Goal: Task Accomplishment & Management: Manage account settings

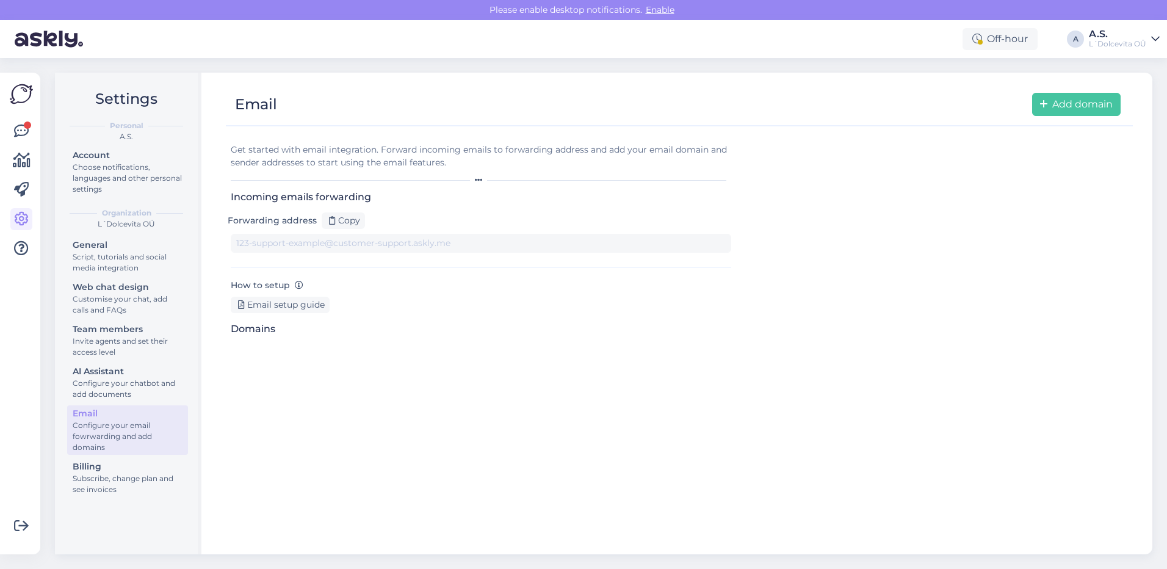
type input "[DOMAIN_NAME][EMAIL_ADDRESS][DOMAIN_NAME]"
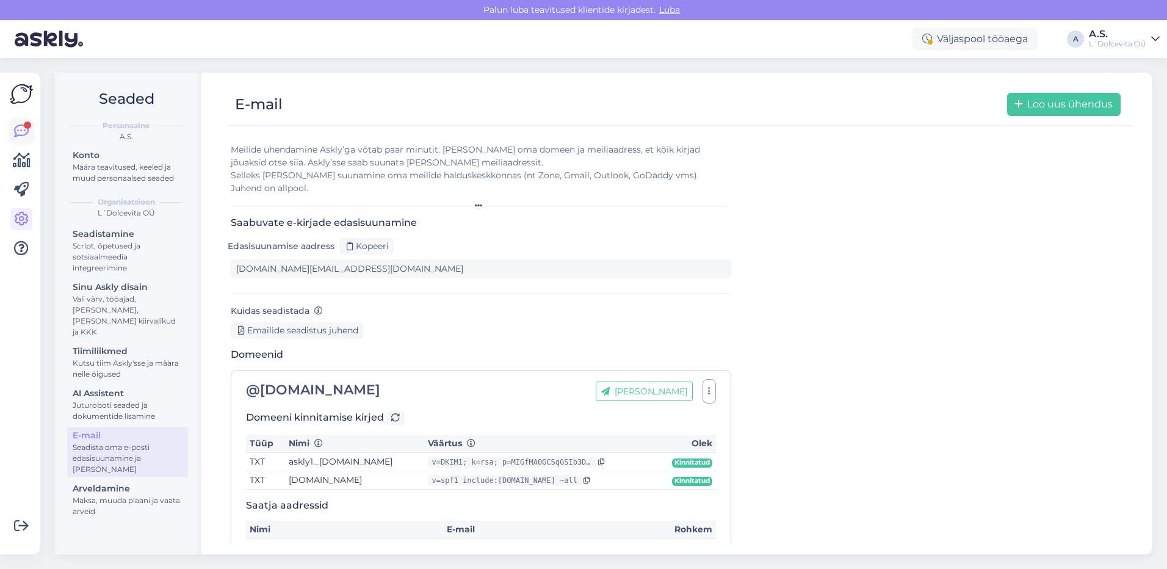
click at [16, 131] on icon at bounding box center [21, 131] width 15 height 15
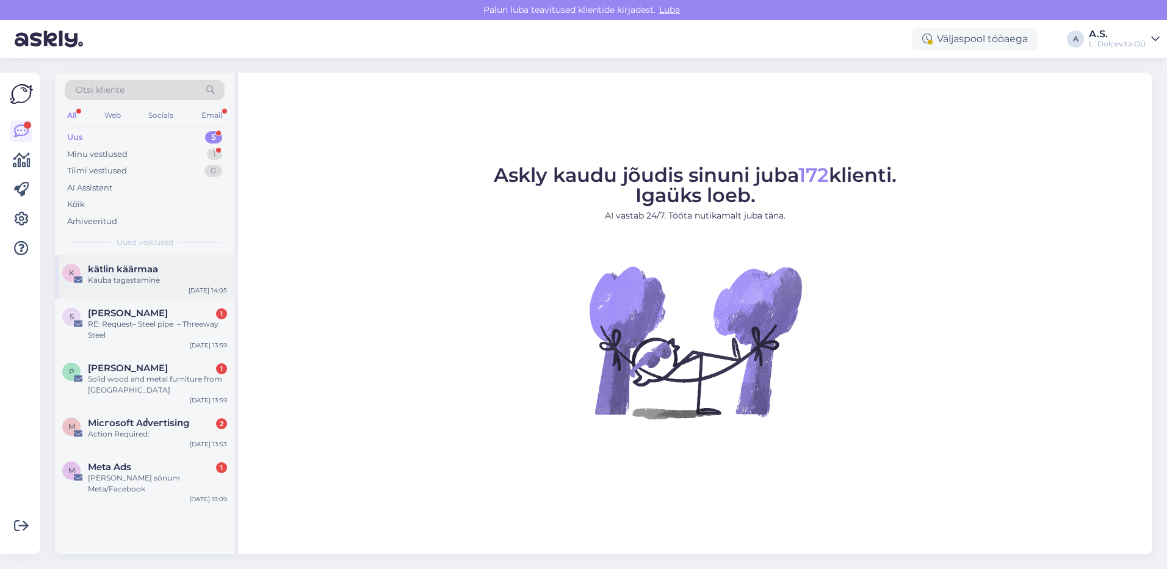
click at [117, 291] on div "k kätlin käärmaa Kauba tagastamine [DATE] 14:05" at bounding box center [145, 277] width 180 height 44
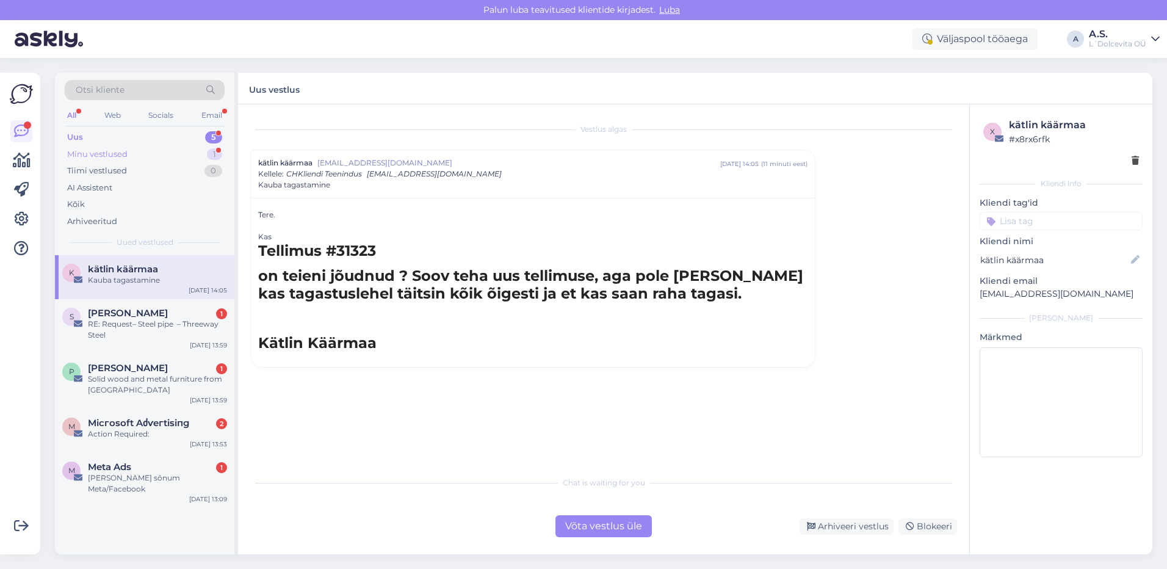
click at [126, 159] on div "Minu vestlused" at bounding box center [97, 154] width 60 height 12
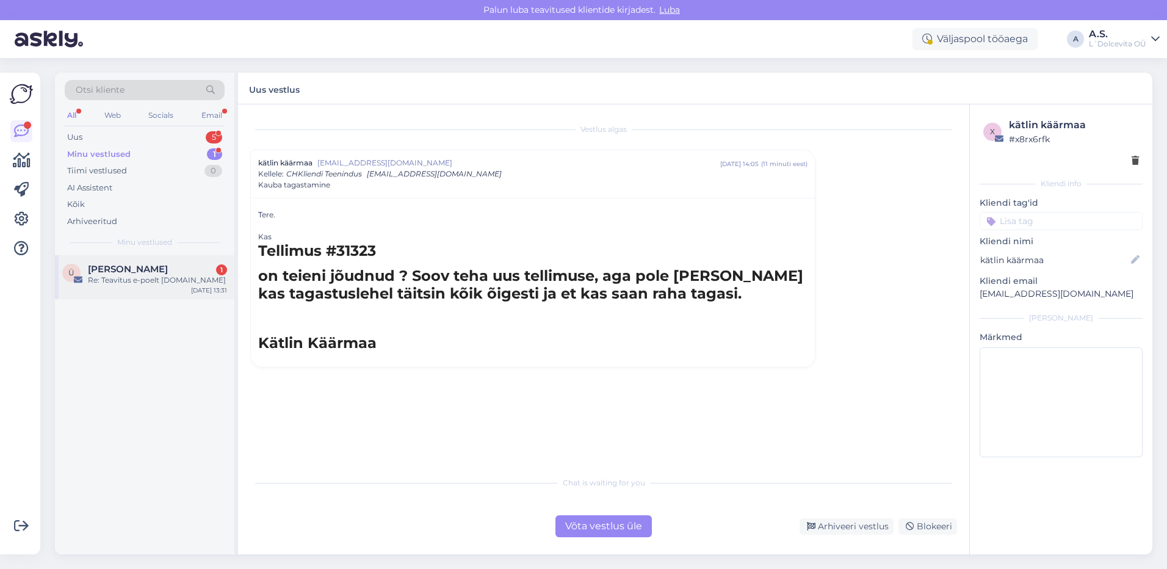
click at [144, 269] on div "[PERSON_NAME] 1" at bounding box center [157, 269] width 139 height 11
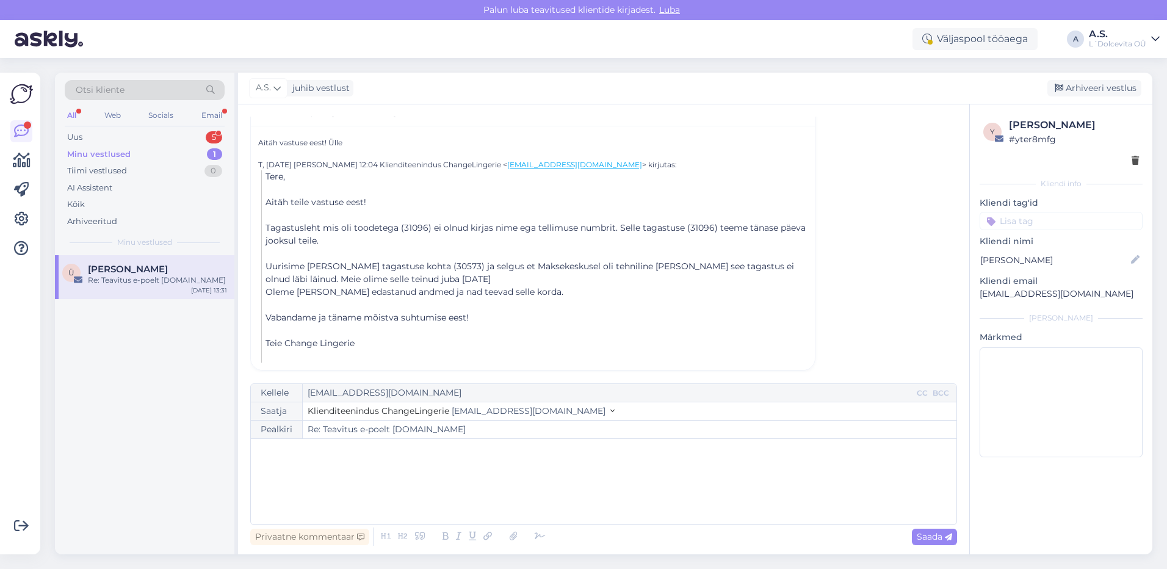
scroll to position [235, 0]
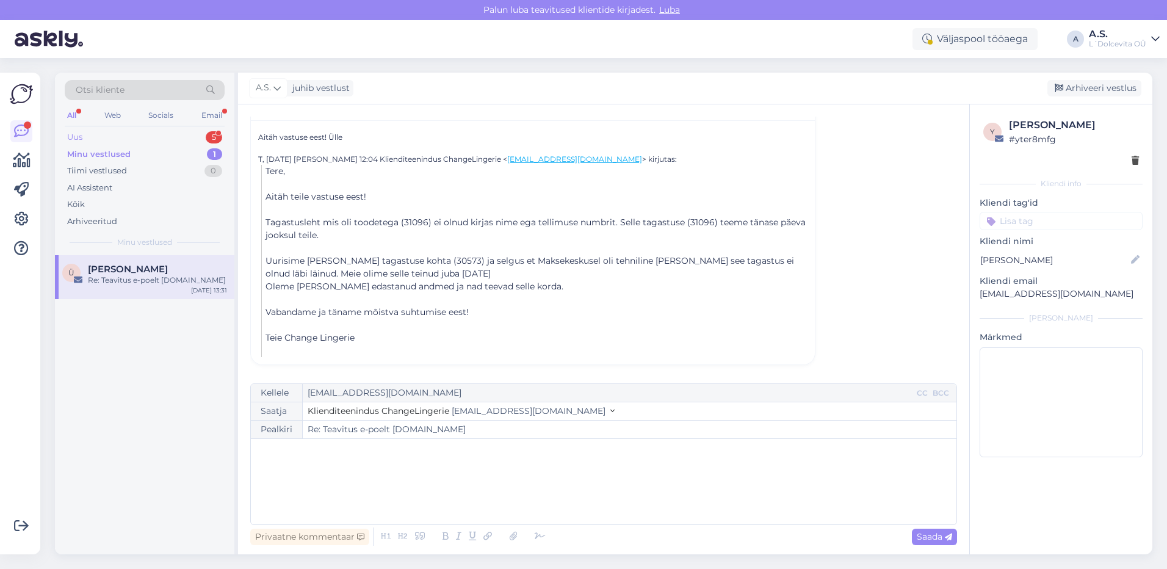
click at [94, 137] on div "Uus 5" at bounding box center [145, 137] width 160 height 17
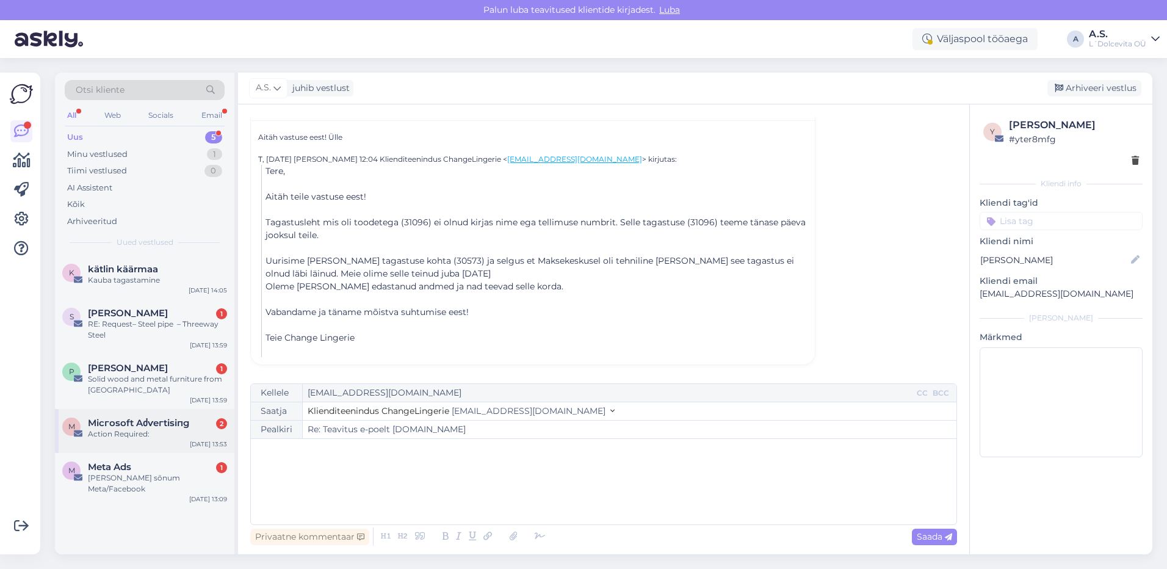
click at [145, 439] on div "Action Required:" at bounding box center [157, 434] width 139 height 11
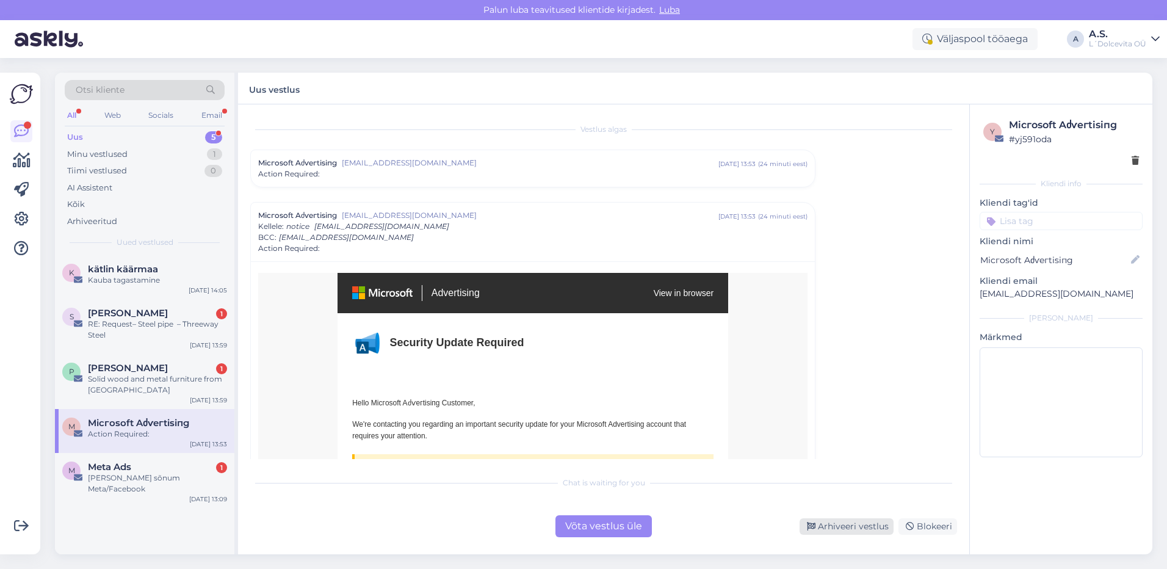
click at [858, 529] on div "Arhiveeri vestlus" at bounding box center [847, 526] width 94 height 16
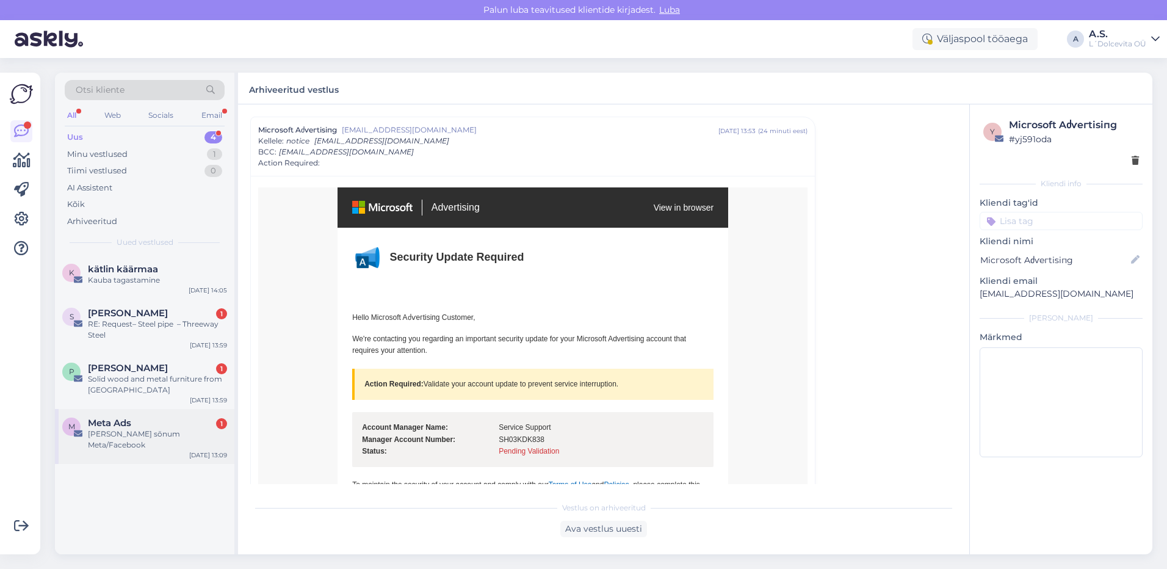
click at [171, 445] on div "M Meta Ads 1 [PERSON_NAME] sõnum Meta/Facebook [DATE] 13:09" at bounding box center [145, 436] width 180 height 55
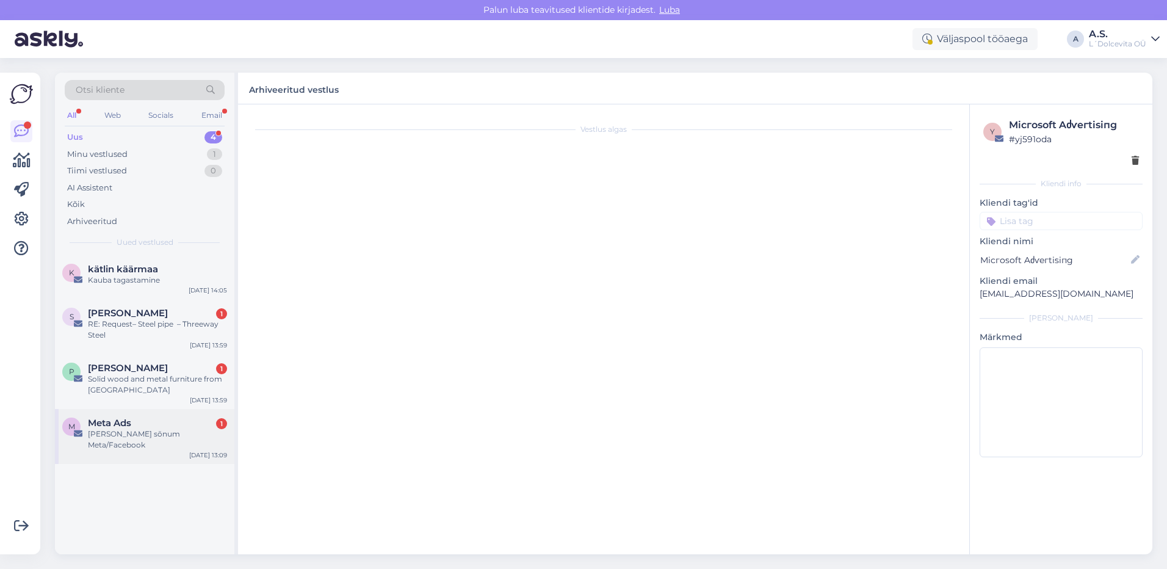
scroll to position [0, 0]
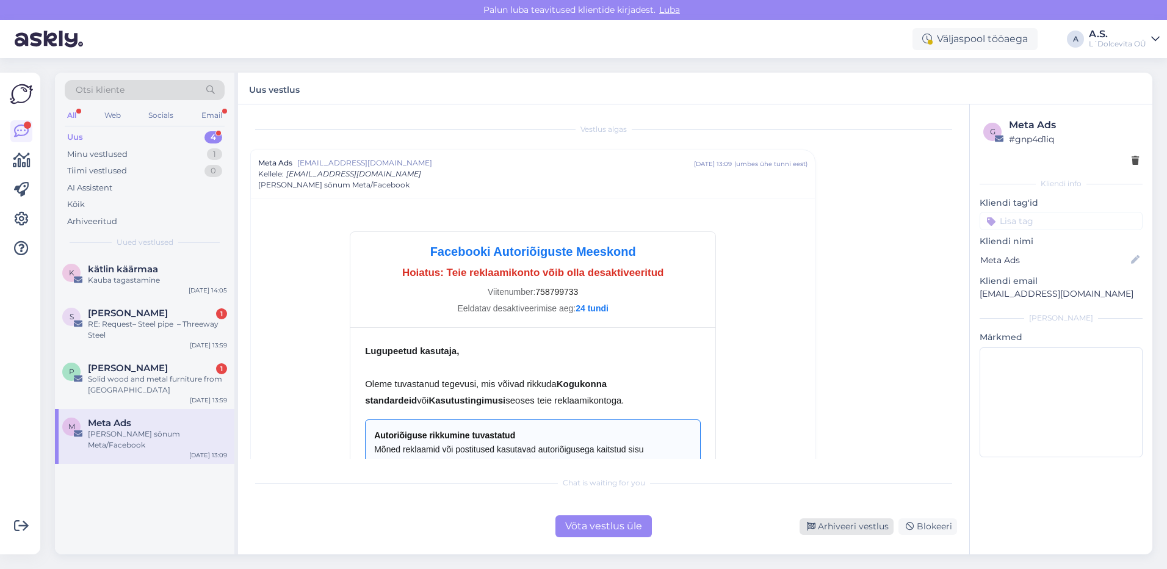
click at [851, 531] on div "Arhiveeri vestlus" at bounding box center [847, 526] width 94 height 16
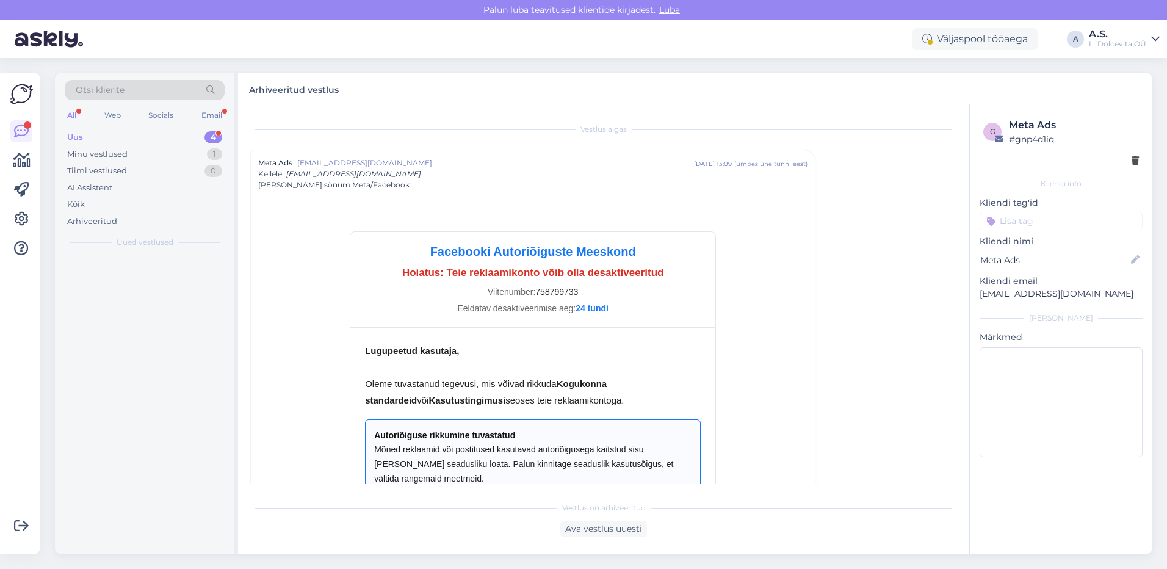
scroll to position [33, 0]
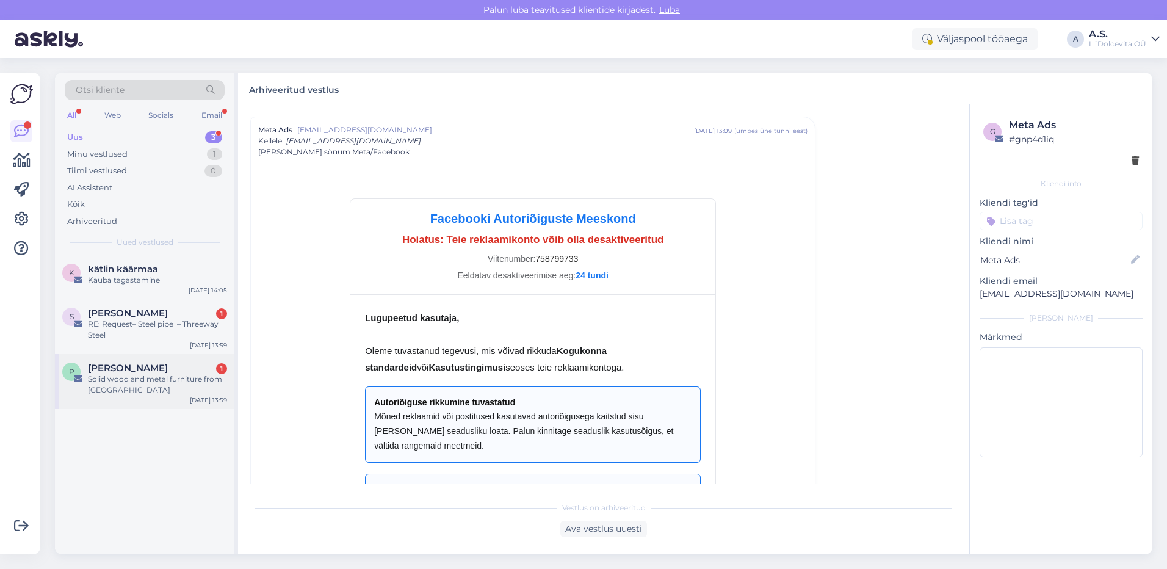
click at [169, 390] on div "Solid wood and metal furniture from [GEOGRAPHIC_DATA]" at bounding box center [157, 385] width 139 height 22
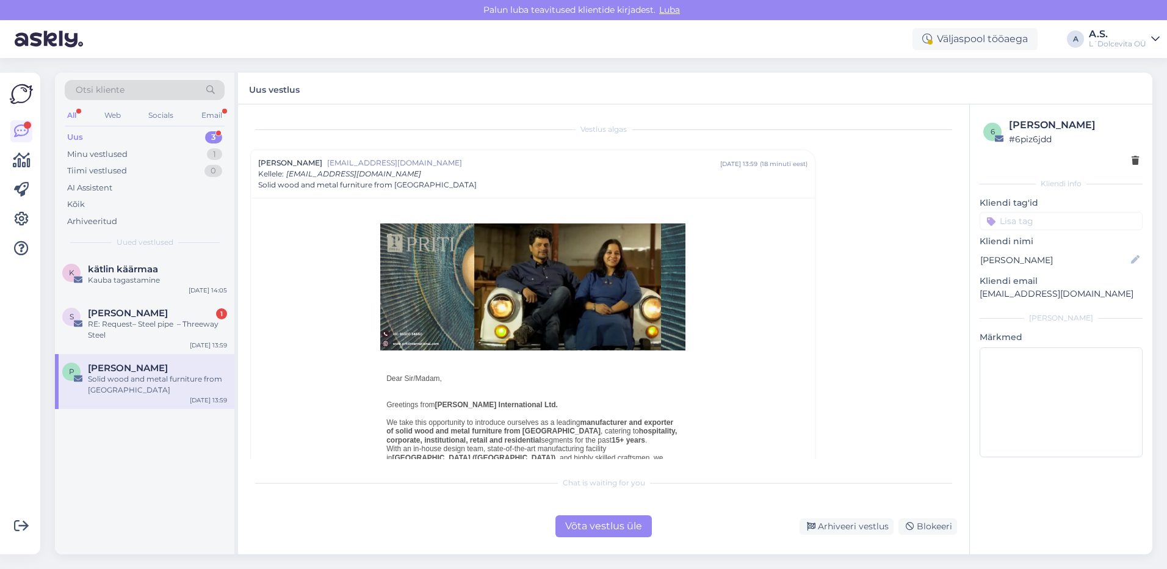
drag, startPoint x: 827, startPoint y: 523, endPoint x: 723, endPoint y: 488, distance: 110.3
click at [827, 523] on div "Arhiveeri vestlus" at bounding box center [847, 526] width 94 height 16
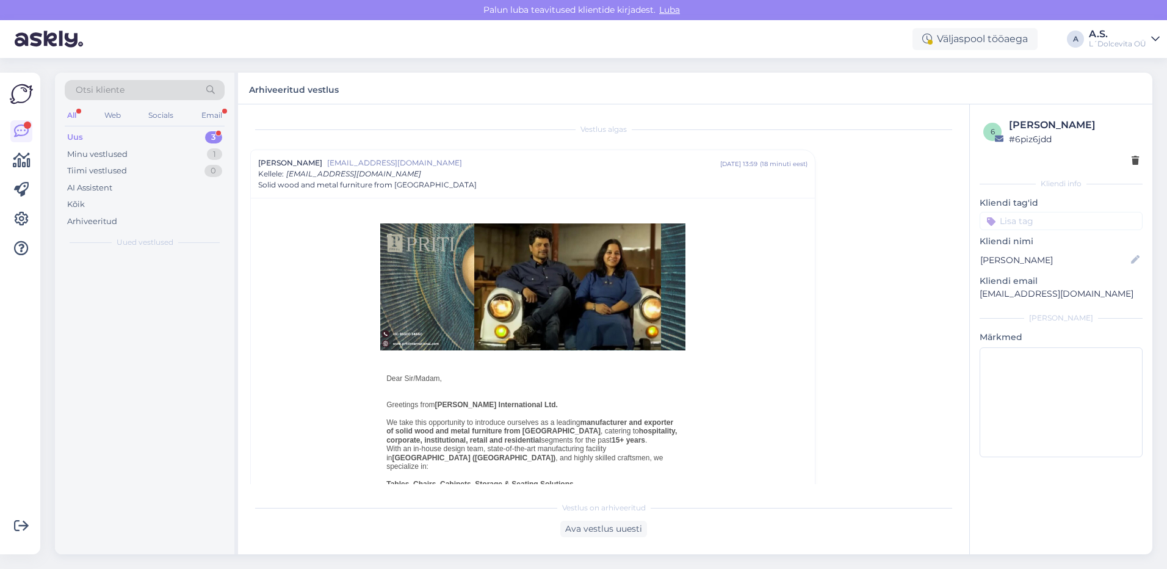
scroll to position [33, 0]
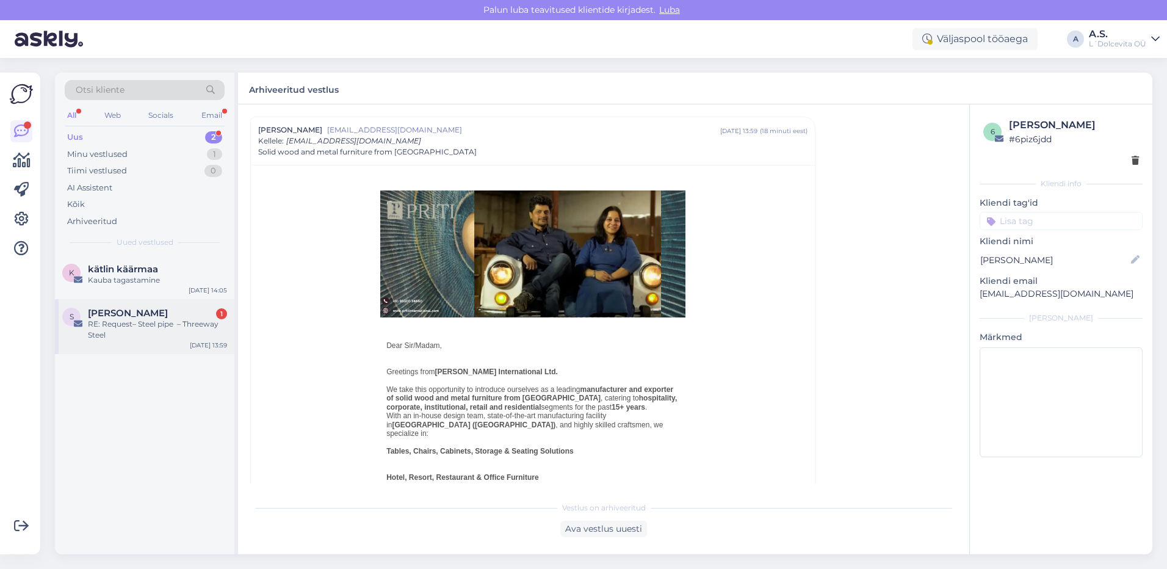
click at [151, 331] on div "RE: Request– Steel pipe – Threeway Steel" at bounding box center [157, 330] width 139 height 22
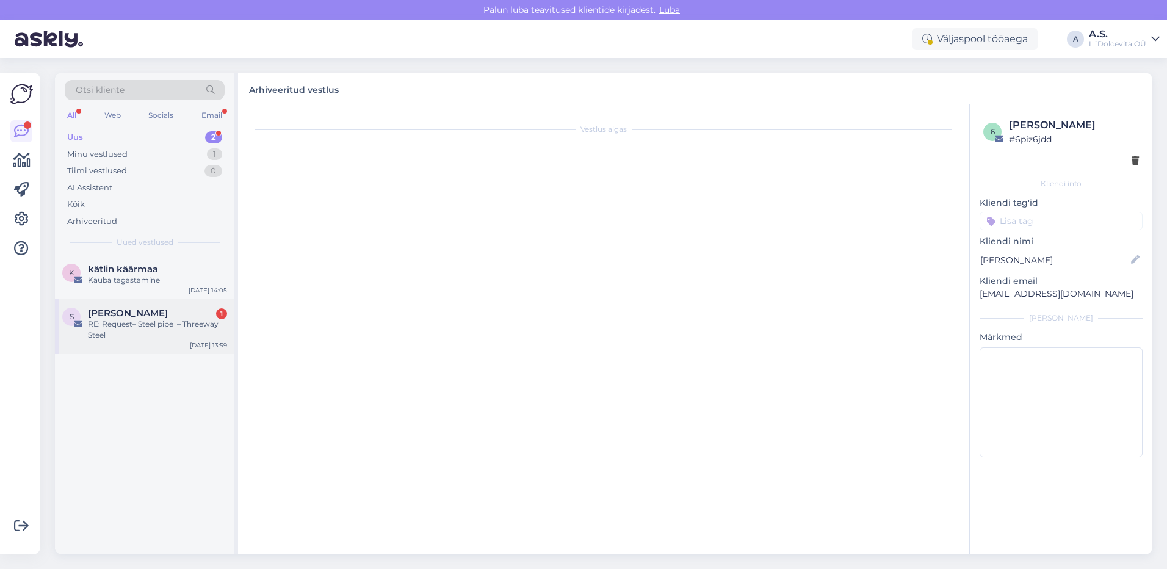
scroll to position [0, 0]
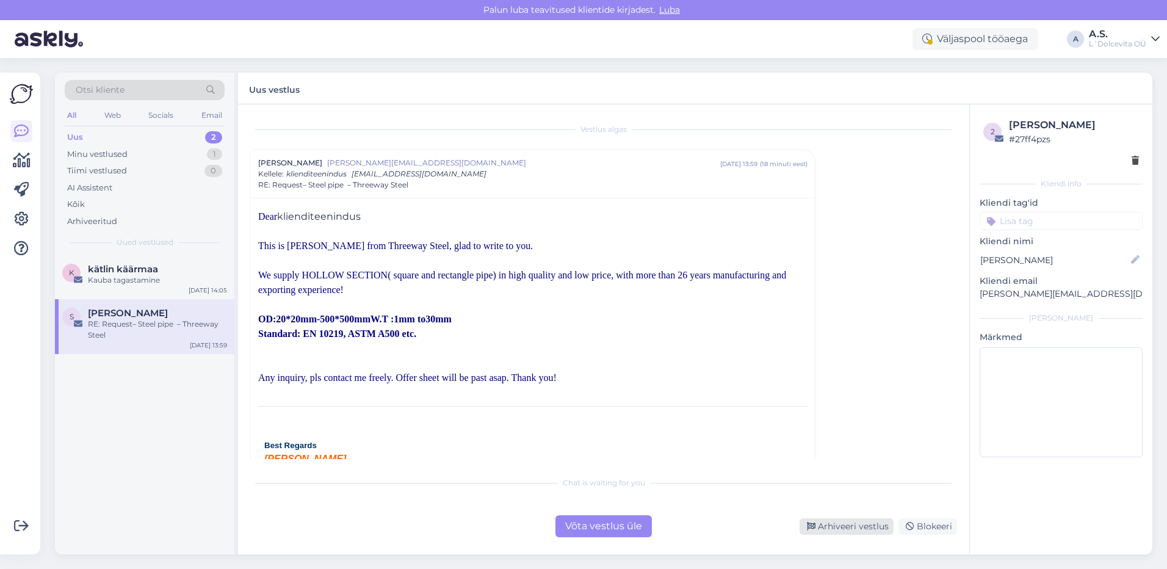
click at [861, 526] on div "Arhiveeri vestlus" at bounding box center [847, 526] width 94 height 16
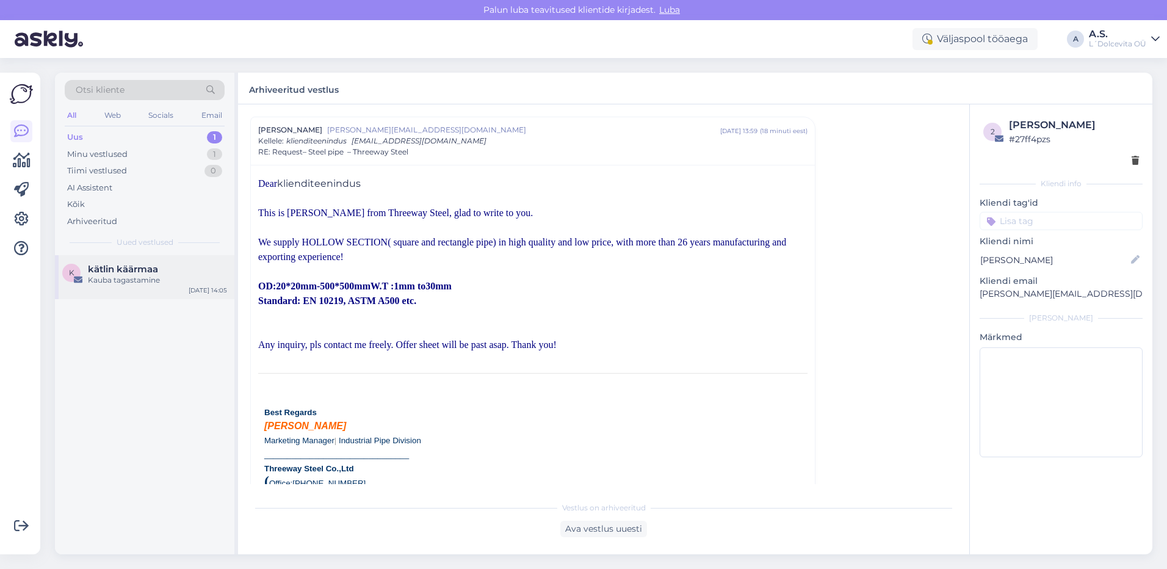
click at [175, 286] on div "k kätlin käärmaa Kauba tagastamine [DATE] 14:05" at bounding box center [145, 277] width 180 height 44
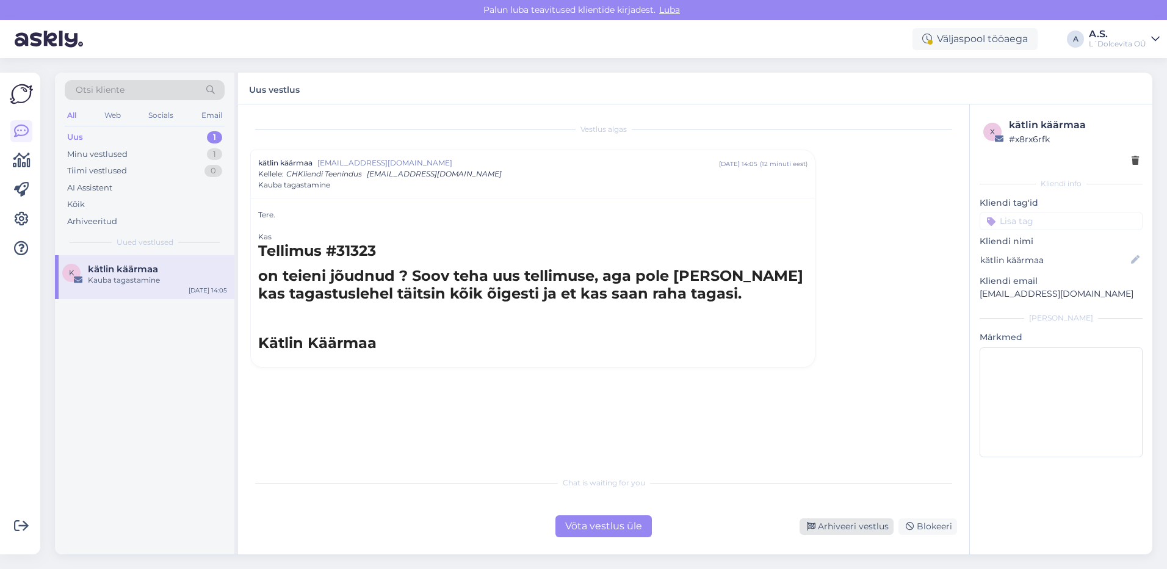
click at [832, 526] on div "Arhiveeri vestlus" at bounding box center [847, 526] width 94 height 16
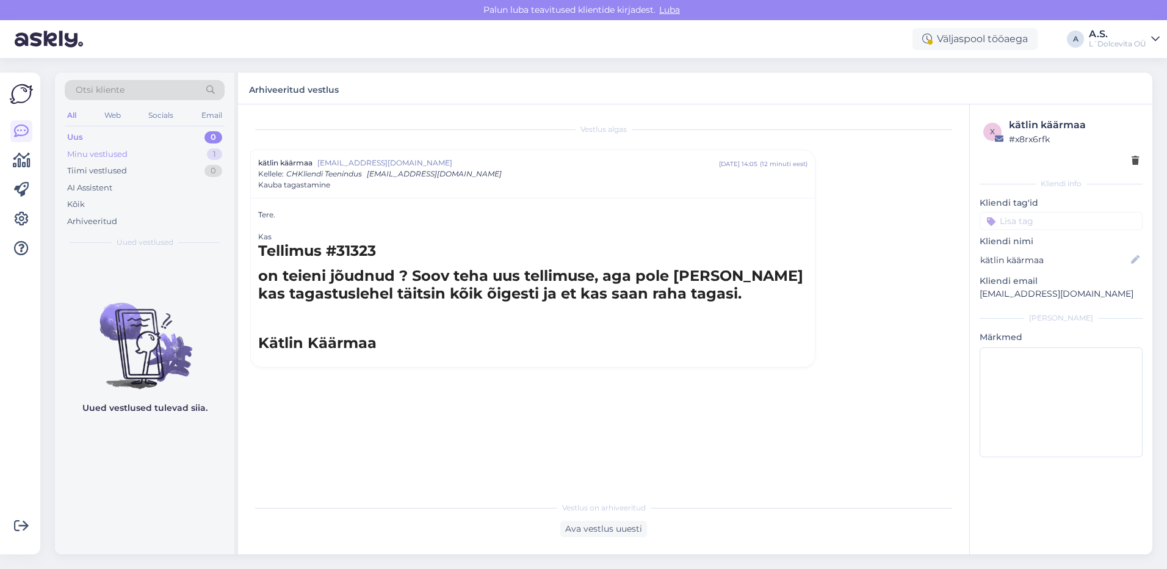
click at [128, 157] on div "Minu vestlused 1" at bounding box center [145, 154] width 160 height 17
